Goal: Task Accomplishment & Management: Manage account settings

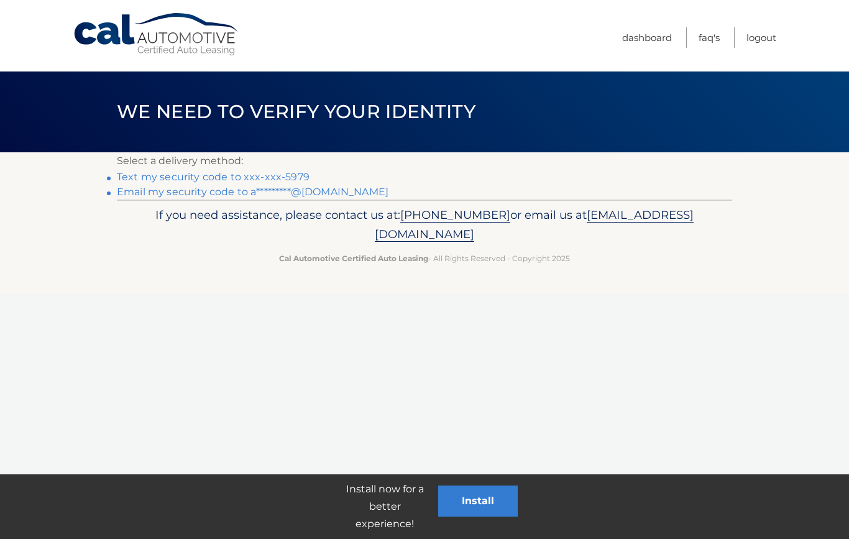
click at [203, 182] on link "Text my security code to xxx-xxx-5979" at bounding box center [213, 177] width 193 height 12
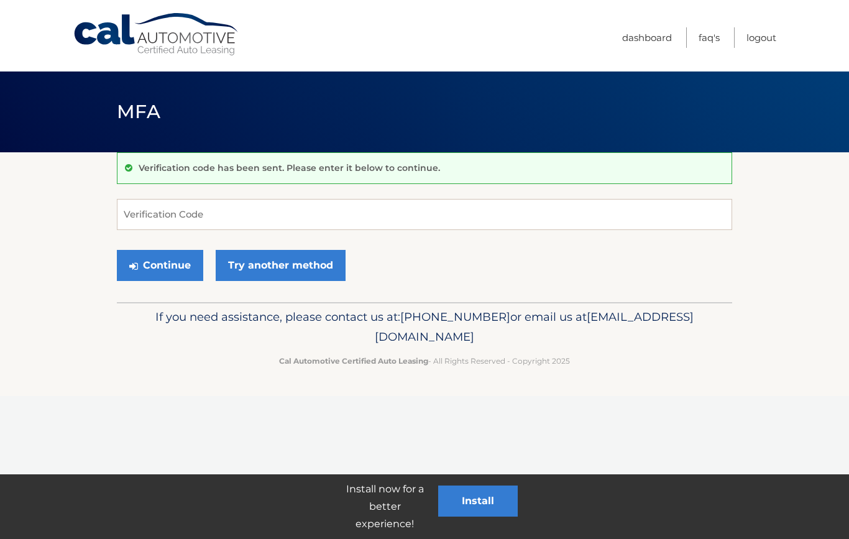
click at [198, 179] on div "Verification code has been sent. Please enter it below to continue." at bounding box center [424, 168] width 615 height 32
click at [190, 220] on input "Verification Code" at bounding box center [424, 214] width 615 height 31
type input "102886"
click at [160, 265] on button "Continue" at bounding box center [160, 265] width 86 height 31
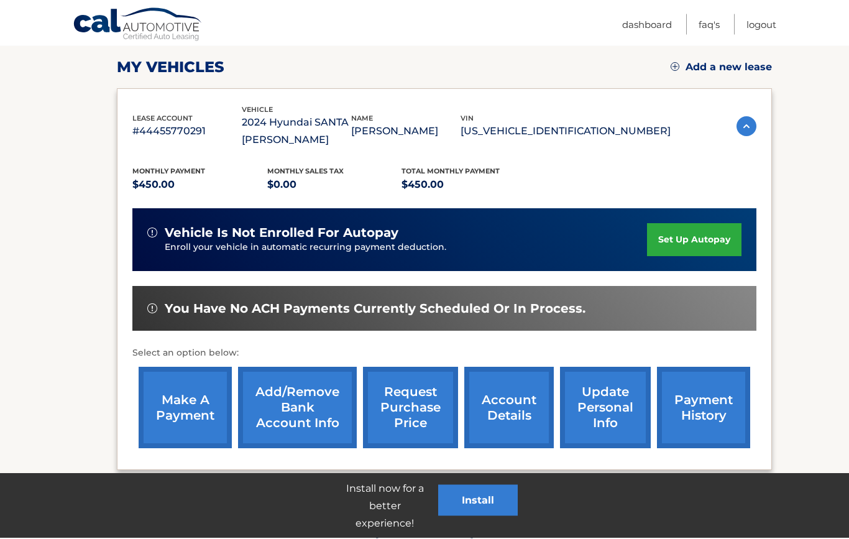
scroll to position [229, 0]
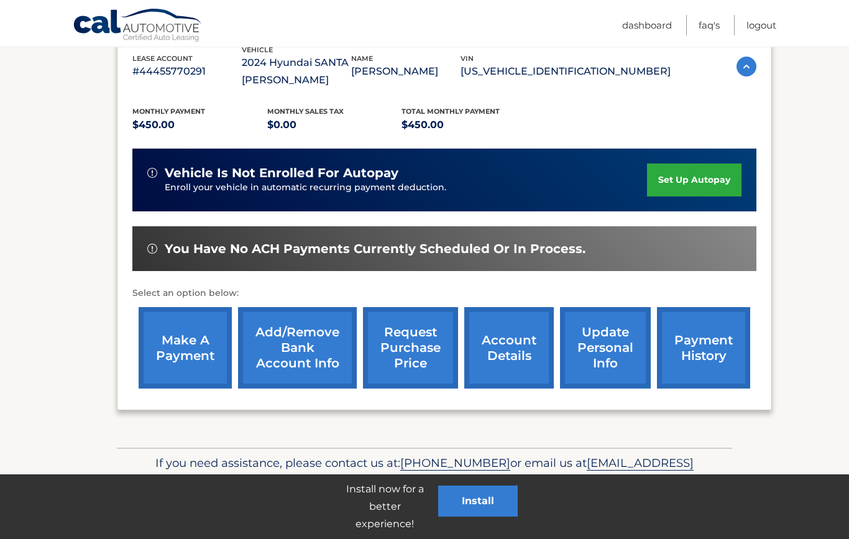
click at [185, 360] on link "make a payment" at bounding box center [185, 347] width 93 height 81
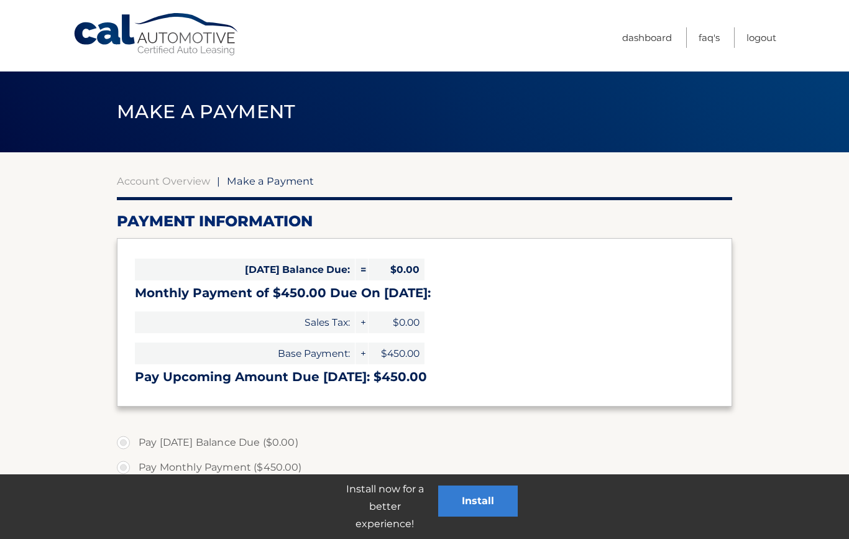
select select "MzgzMzdkMGMtMjViNS00M2YwLTk2MDUtZDI4MDUyZGFhMGYy"
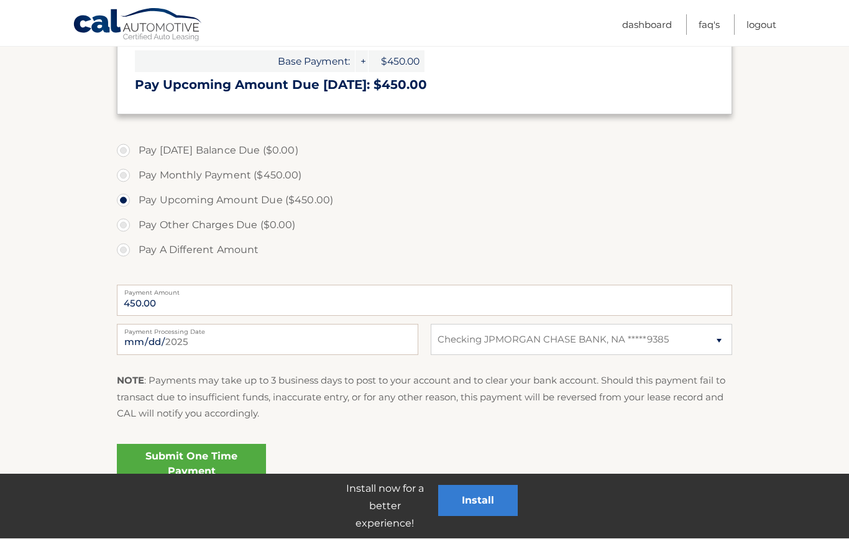
scroll to position [285, 0]
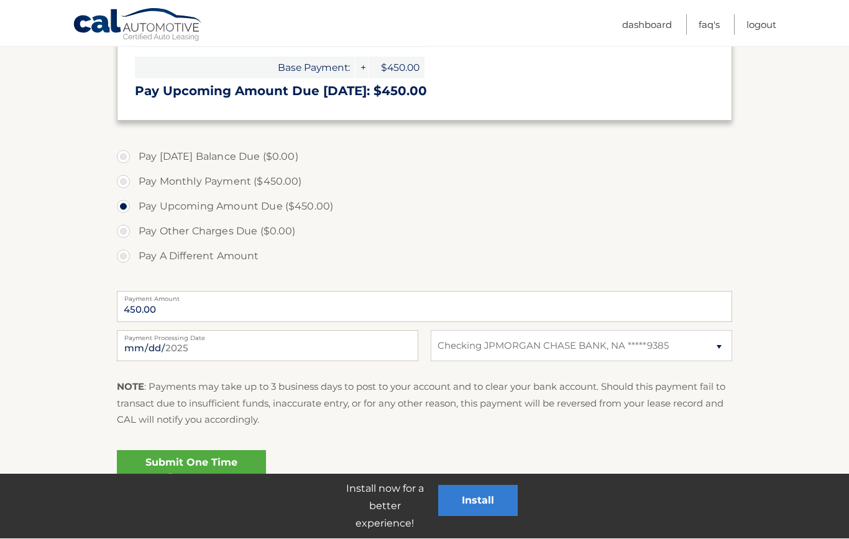
click at [199, 467] on link "Submit One Time Payment" at bounding box center [191, 470] width 149 height 40
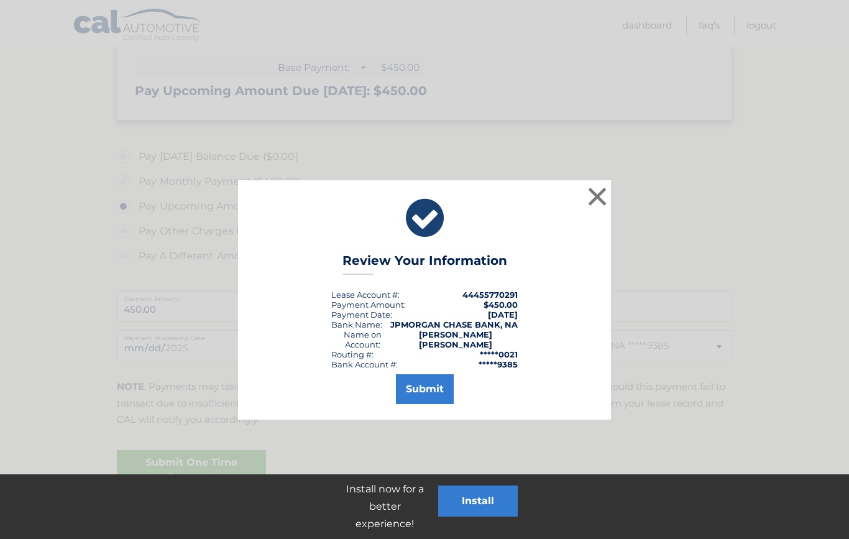
click at [432, 392] on button "Submit" at bounding box center [425, 389] width 58 height 30
